Goal: Communication & Community: Ask a question

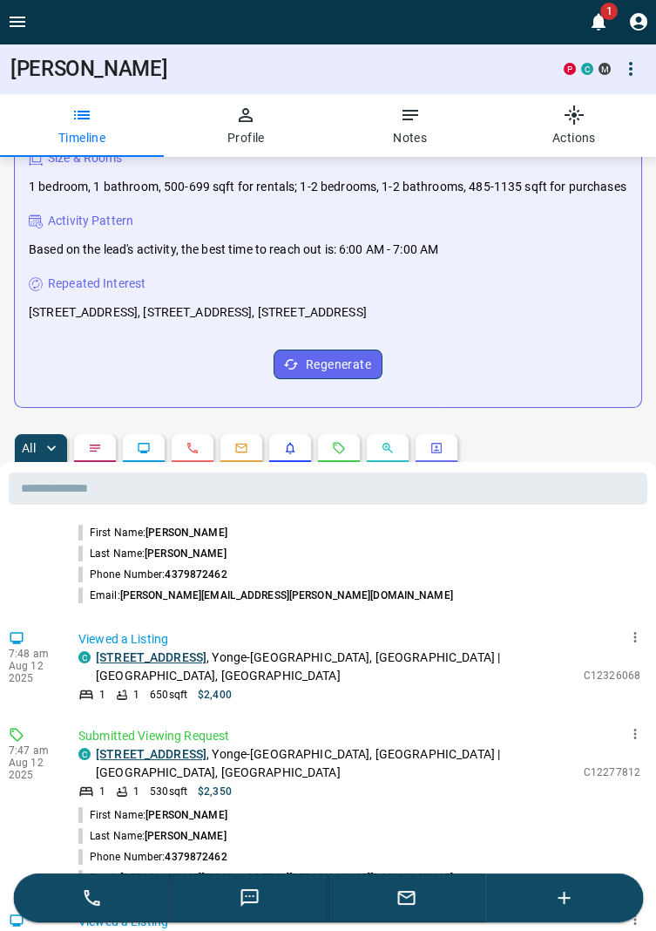
scroll to position [368, 0]
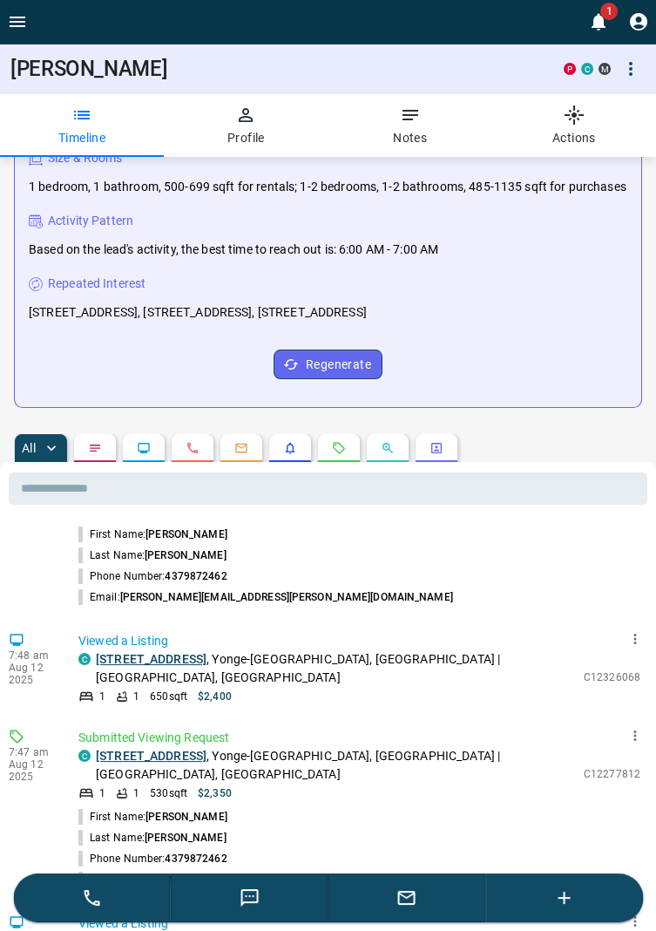
click at [412, 905] on icon "button" at bounding box center [406, 898] width 17 height 14
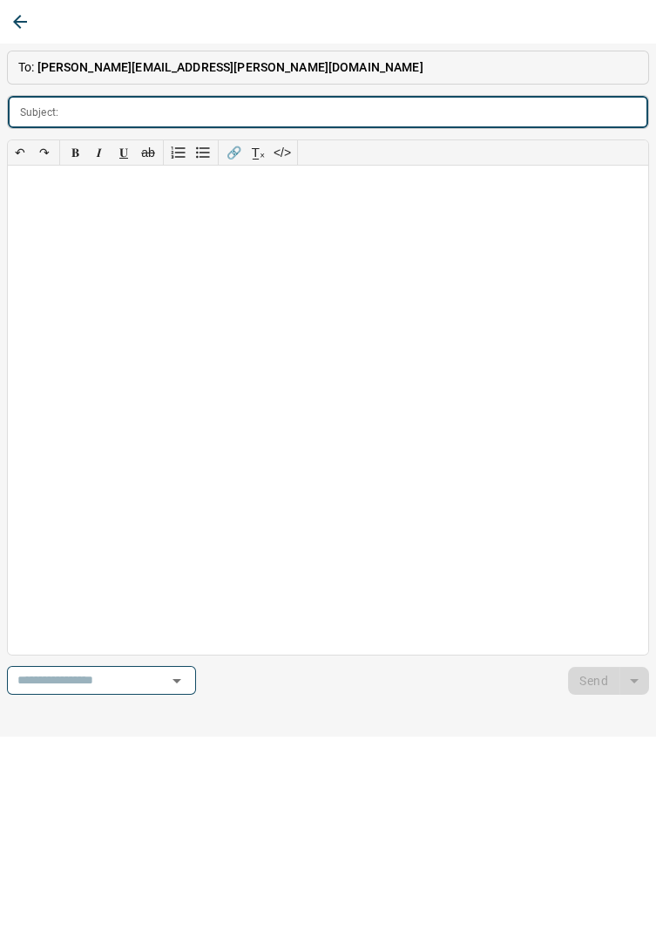
scroll to position [282, 0]
type input "*******"
click at [56, 220] on div at bounding box center [328, 410] width 641 height 489
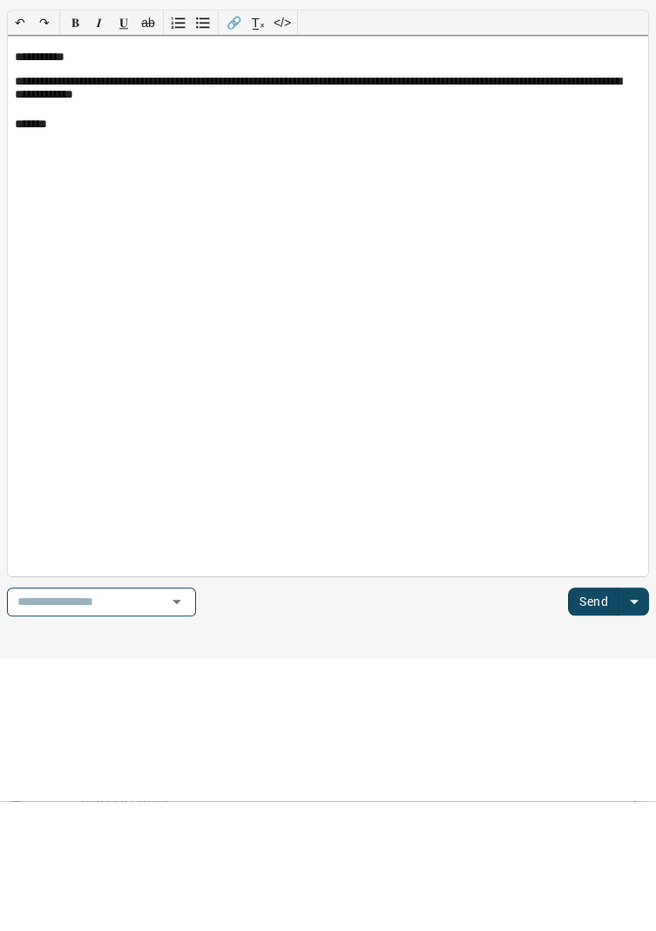
scroll to position [221, 0]
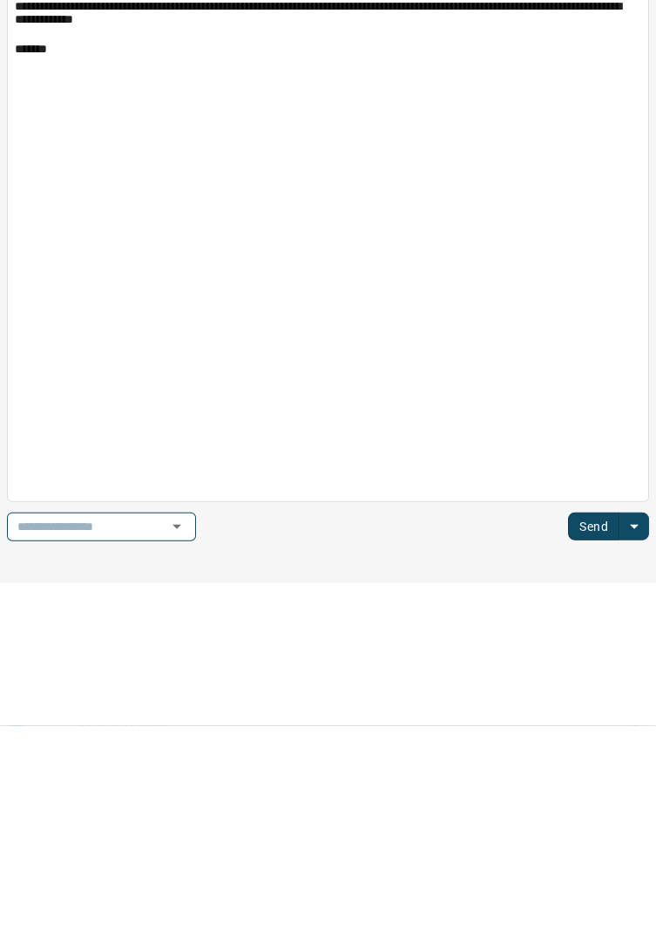
click at [601, 729] on button "Send" at bounding box center [593, 731] width 51 height 28
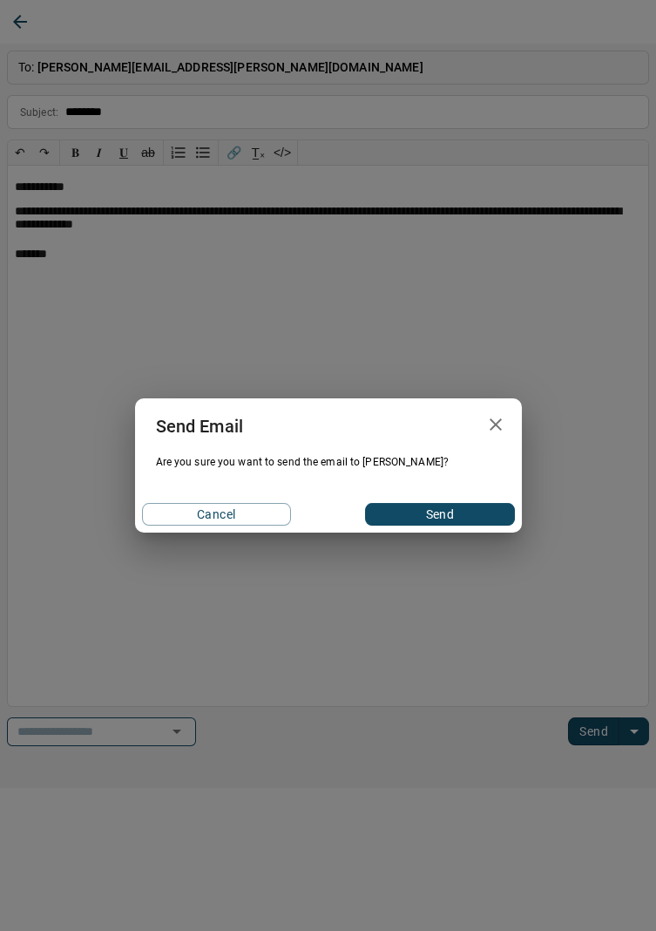
click at [474, 509] on button "Send" at bounding box center [439, 514] width 149 height 23
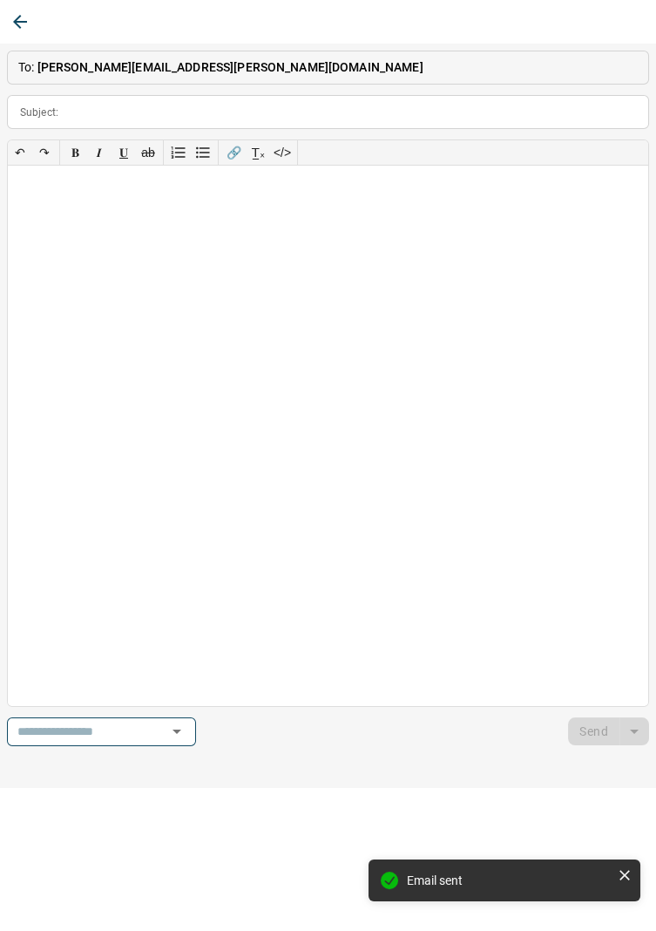
scroll to position [485, 0]
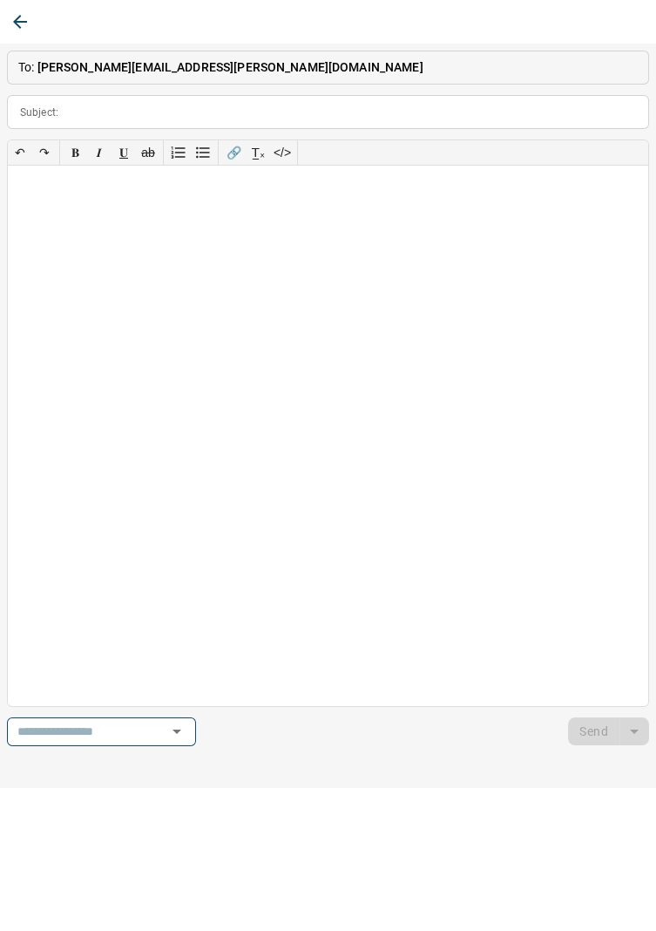
click at [27, 19] on icon "button" at bounding box center [20, 21] width 21 height 21
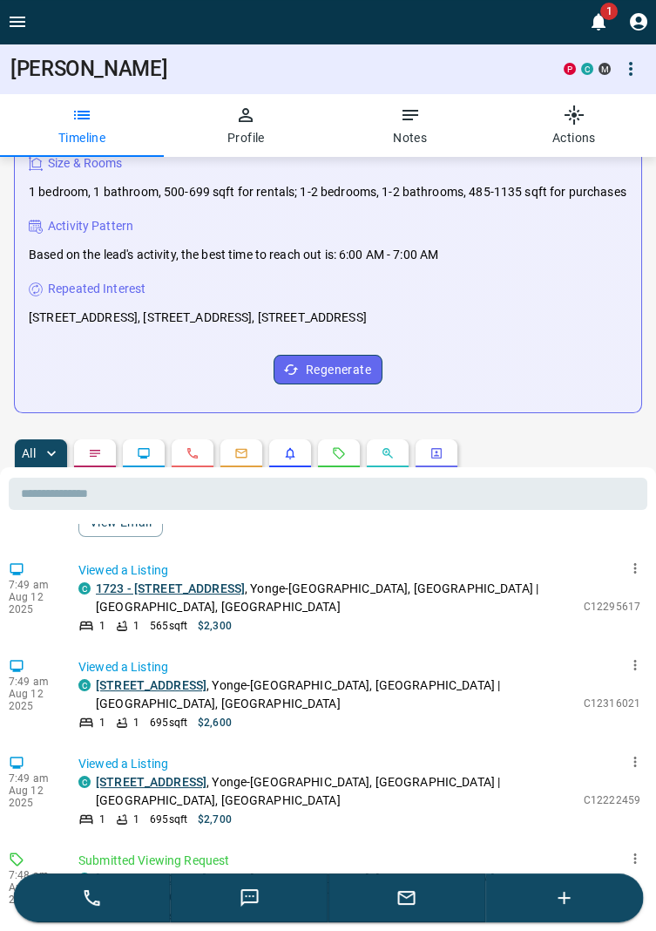
scroll to position [0, 0]
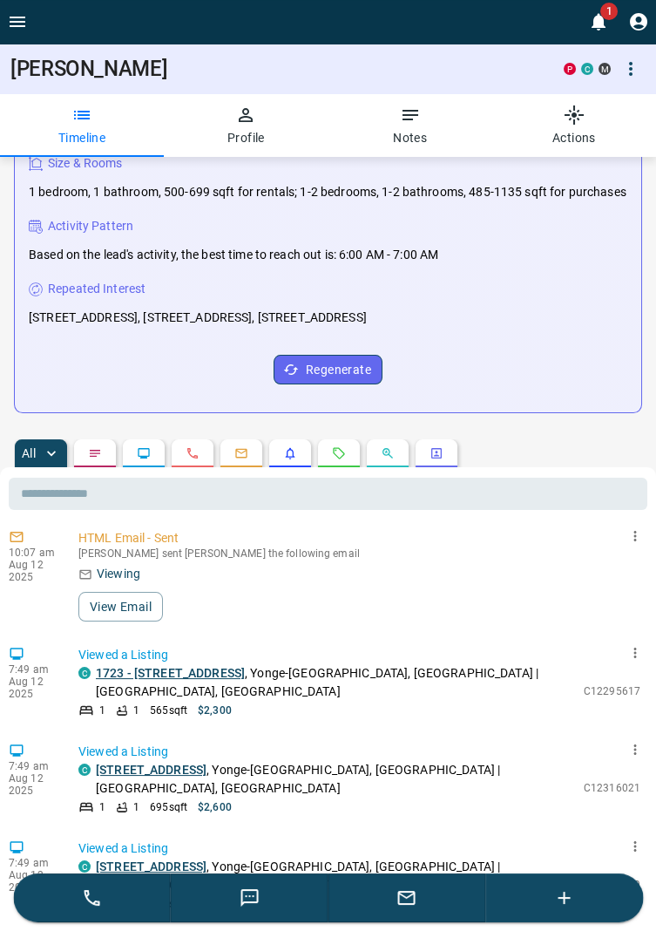
click at [24, 25] on icon "Open drawer" at bounding box center [18, 22] width 16 height 10
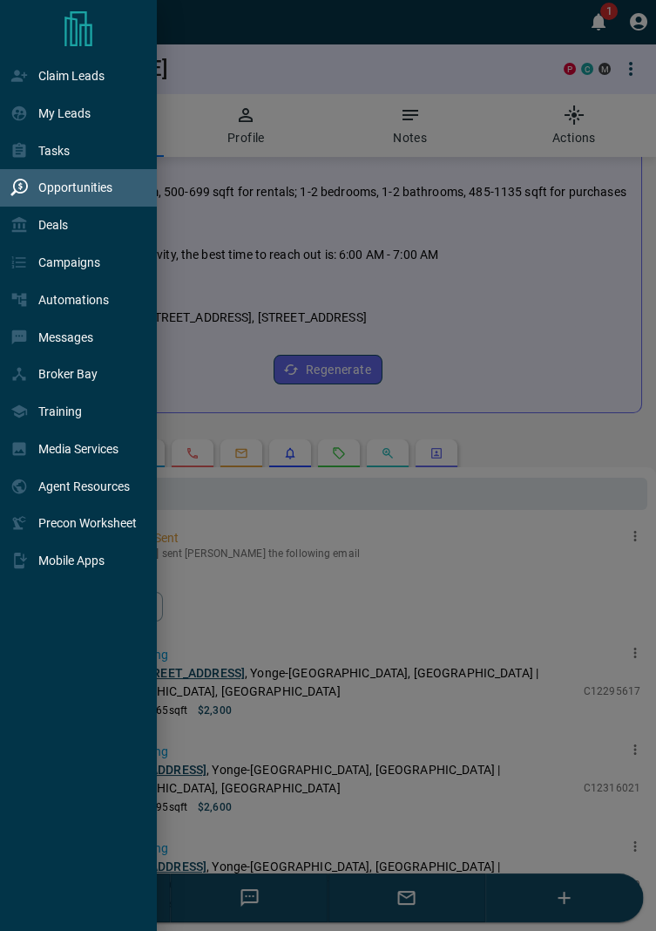
click at [98, 197] on div "Opportunities" at bounding box center [61, 187] width 102 height 29
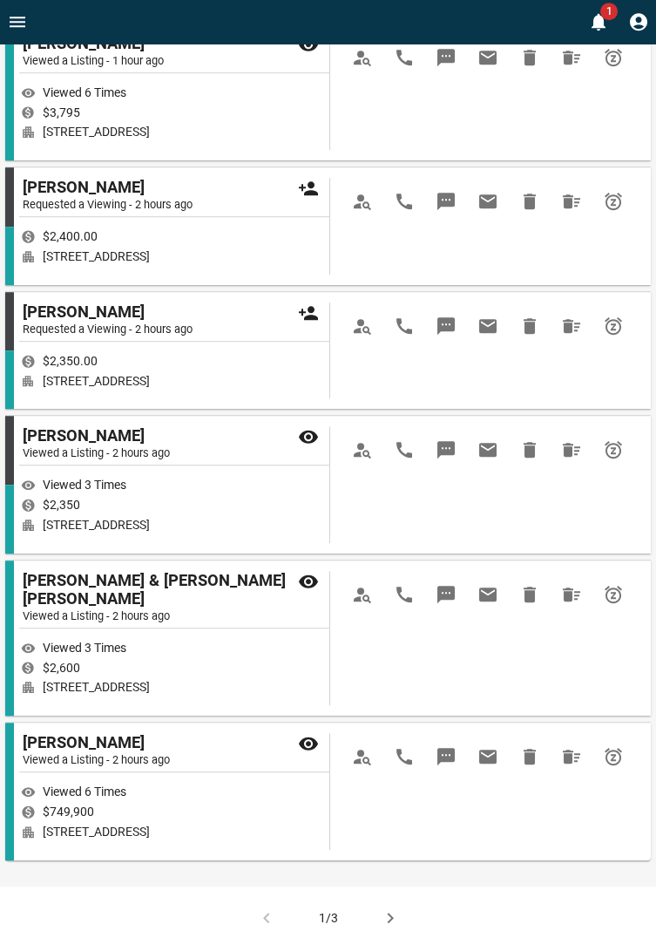
scroll to position [2016, 0]
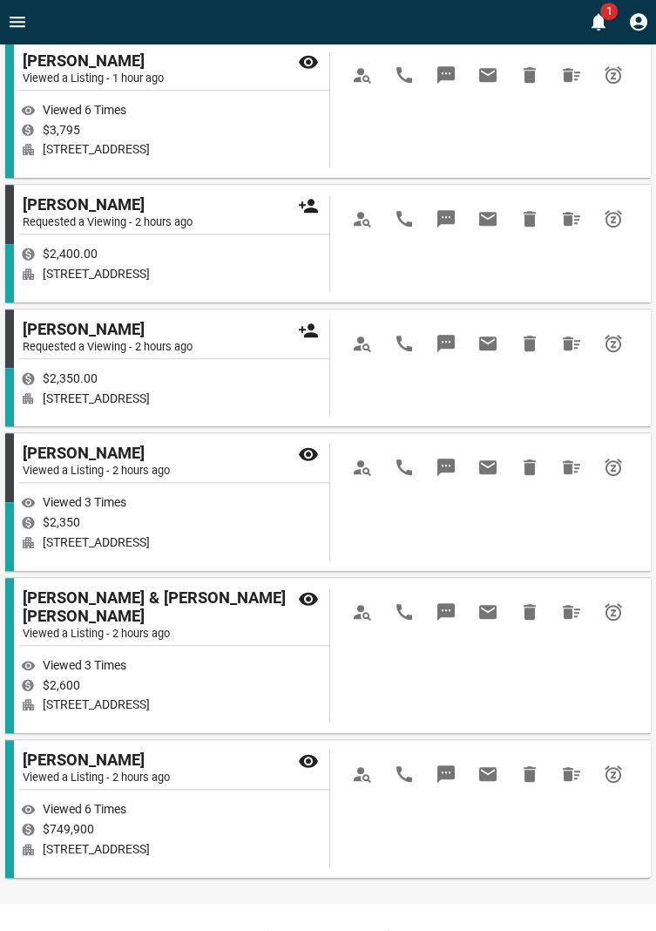
click at [392, 925] on icon "button" at bounding box center [390, 935] width 21 height 21
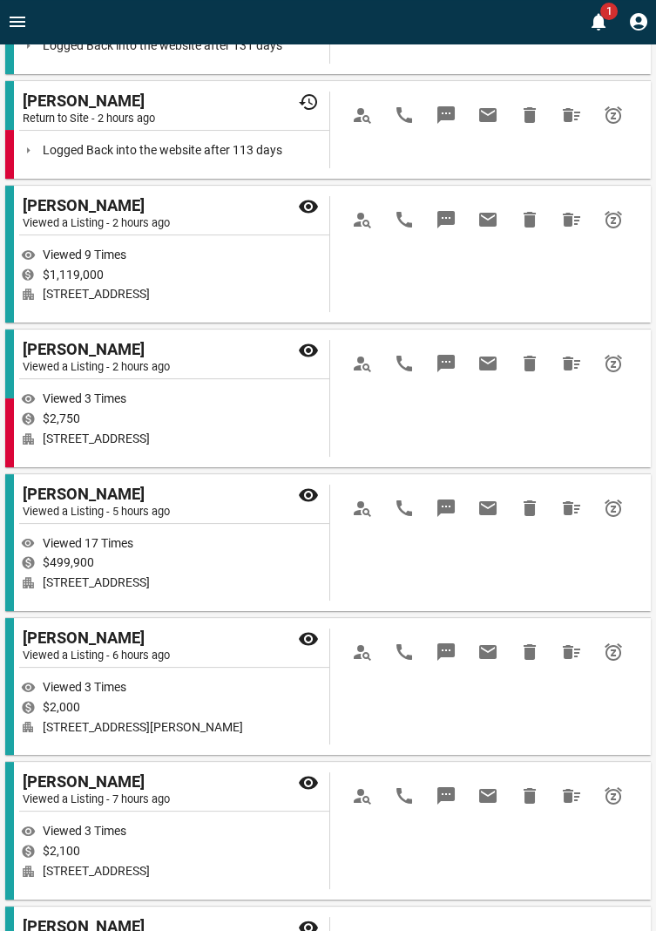
scroll to position [0, 0]
